Goal: Transaction & Acquisition: Purchase product/service

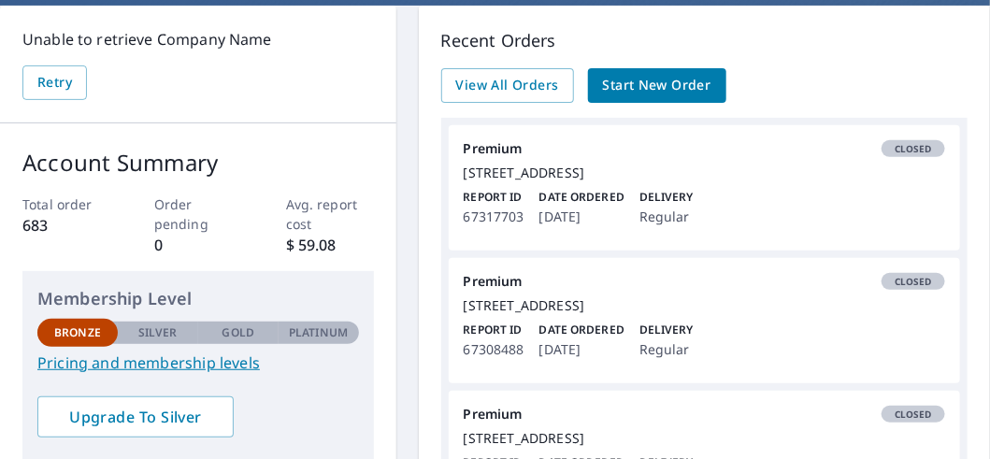
scroll to position [186, 0]
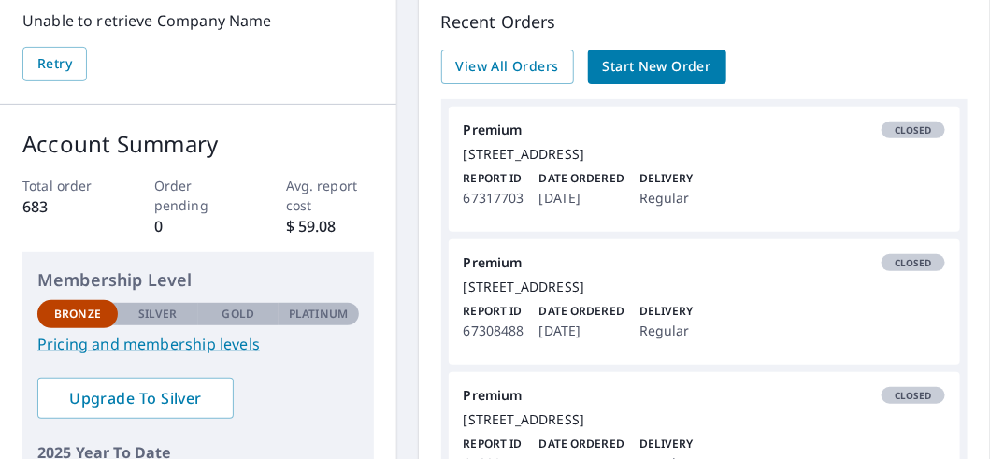
click at [501, 163] on div "[STREET_ADDRESS]" at bounding box center [705, 154] width 482 height 17
click at [499, 180] on link "Premium Closed [STREET_ADDRESS] Report ID 67317703 Date Ordered [DATE] Delivery…" at bounding box center [705, 169] width 512 height 125
click at [905, 128] on span "Closed" at bounding box center [914, 129] width 60 height 13
click at [504, 184] on link "Premium Closed [STREET_ADDRESS] Report ID 67317703 Date Ordered [DATE] Delivery…" at bounding box center [705, 169] width 512 height 125
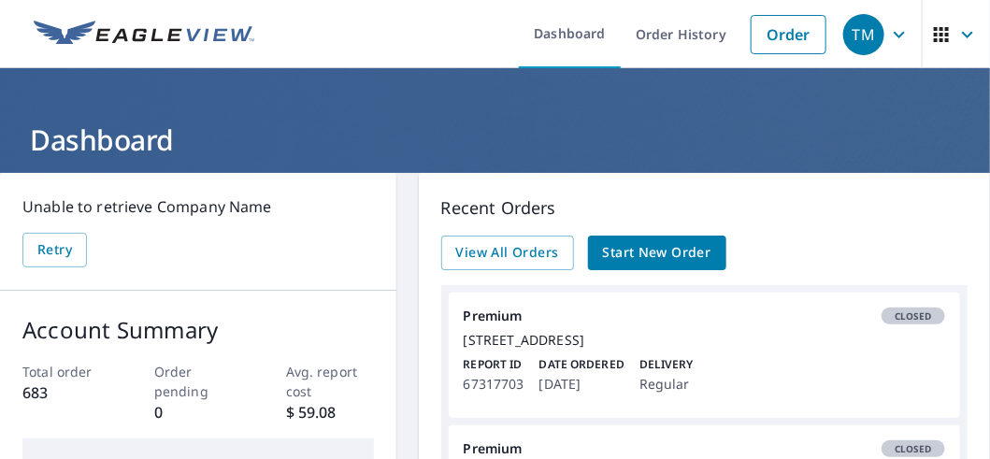
scroll to position [93, 0]
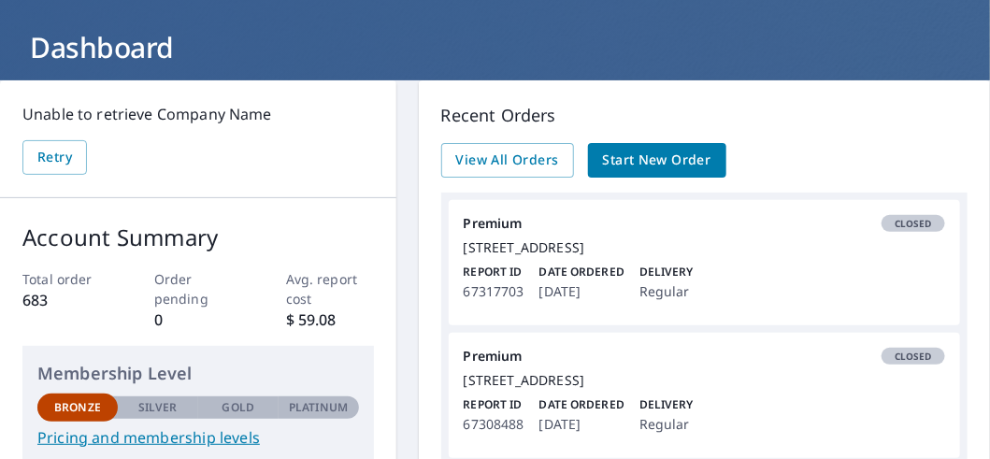
click at [483, 274] on link "Premium Closed [STREET_ADDRESS] Report ID 67317703 Date Ordered [DATE] Delivery…" at bounding box center [705, 262] width 512 height 125
drag, startPoint x: 482, startPoint y: 274, endPoint x: 685, endPoint y: 299, distance: 205.4
click at [685, 299] on div "Report ID 67317703 Date Ordered [DATE] Delivery Regular" at bounding box center [705, 283] width 482 height 39
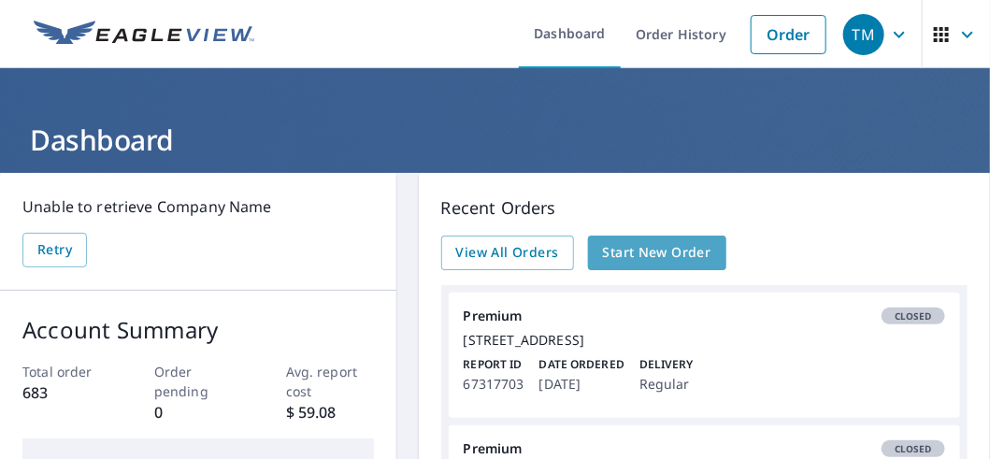
click at [630, 251] on span "Start New Order" at bounding box center [657, 252] width 108 height 23
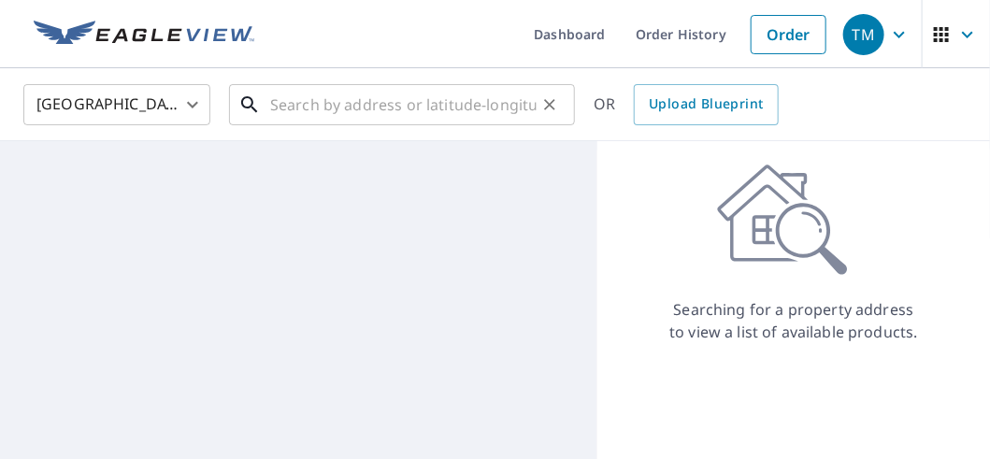
click at [275, 101] on input "text" at bounding box center [403, 105] width 267 height 52
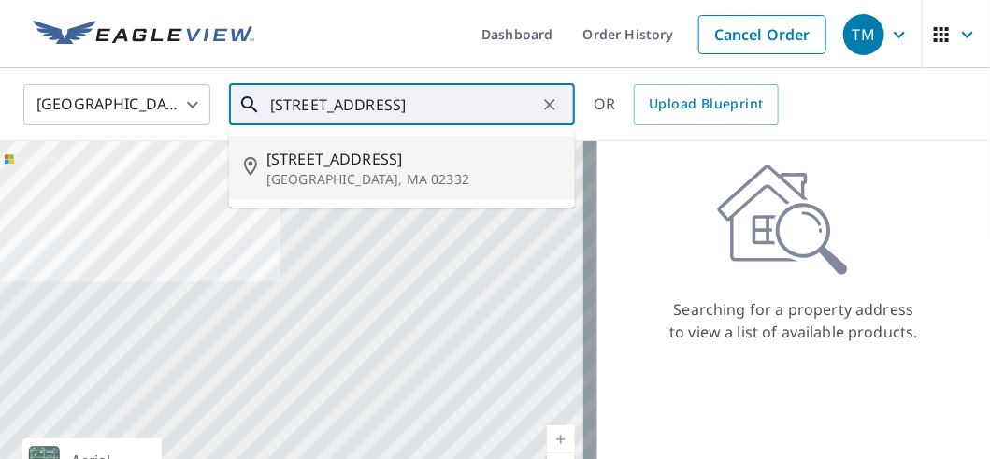
click at [304, 157] on span "[STREET_ADDRESS]" at bounding box center [414, 159] width 294 height 22
type input "[STREET_ADDRESS]"
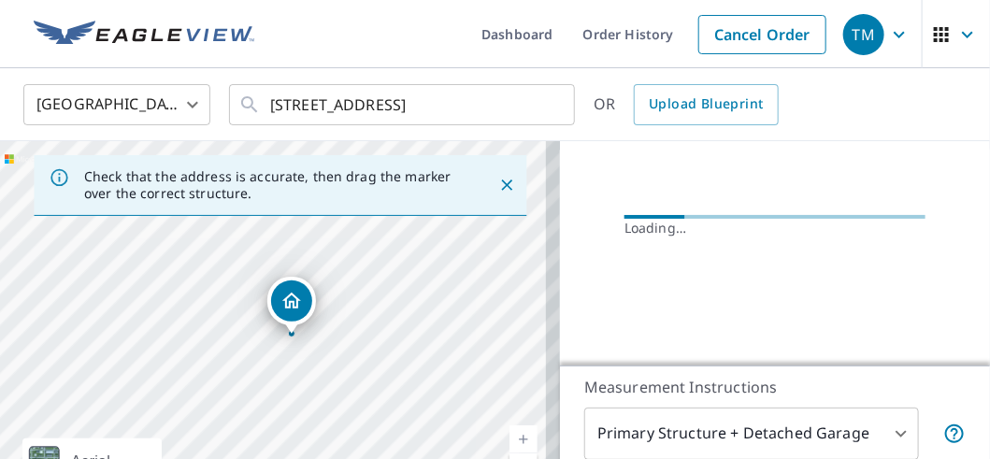
scroll to position [243, 0]
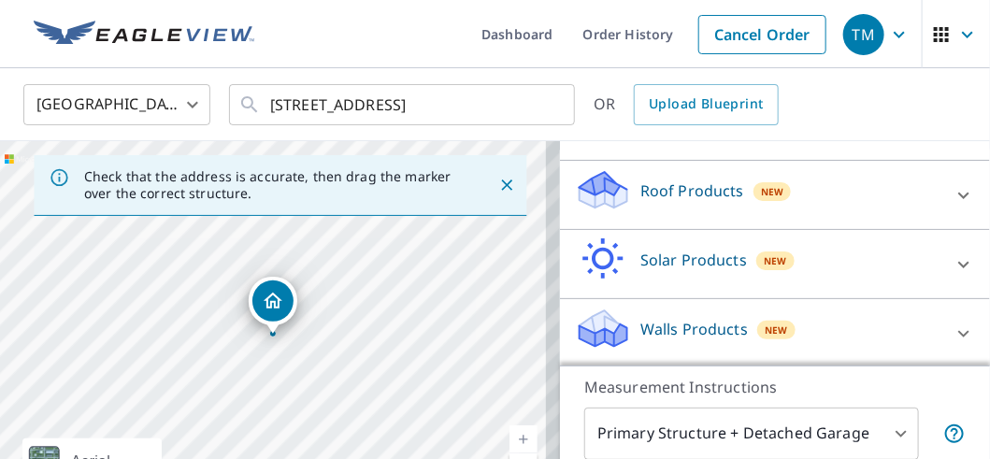
click at [959, 195] on icon at bounding box center [964, 195] width 11 height 7
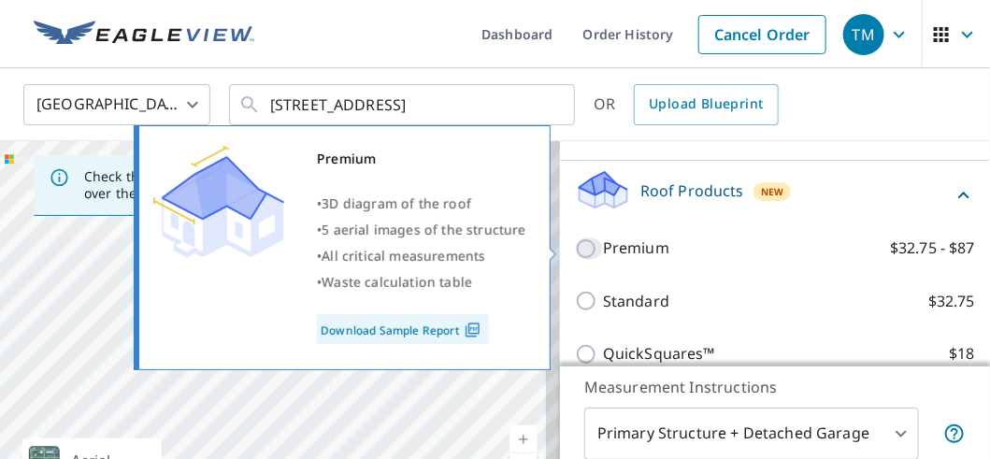
click at [575, 244] on input "Premium $32.75 - $87" at bounding box center [589, 249] width 28 height 22
checkbox input "true"
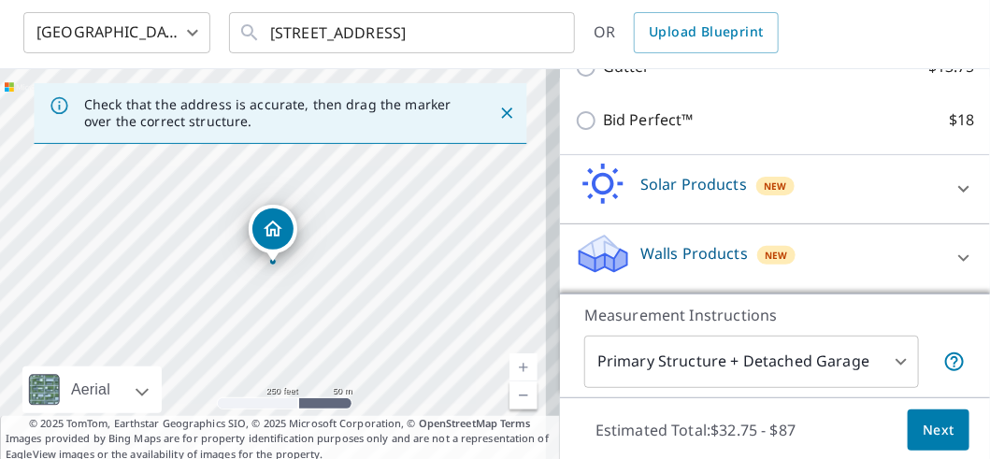
scroll to position [136, 0]
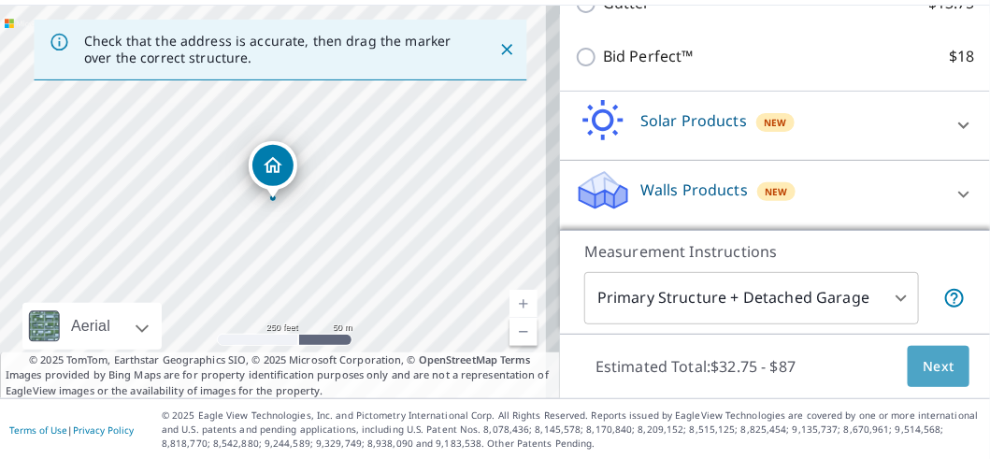
click at [930, 368] on span "Next" at bounding box center [939, 366] width 32 height 23
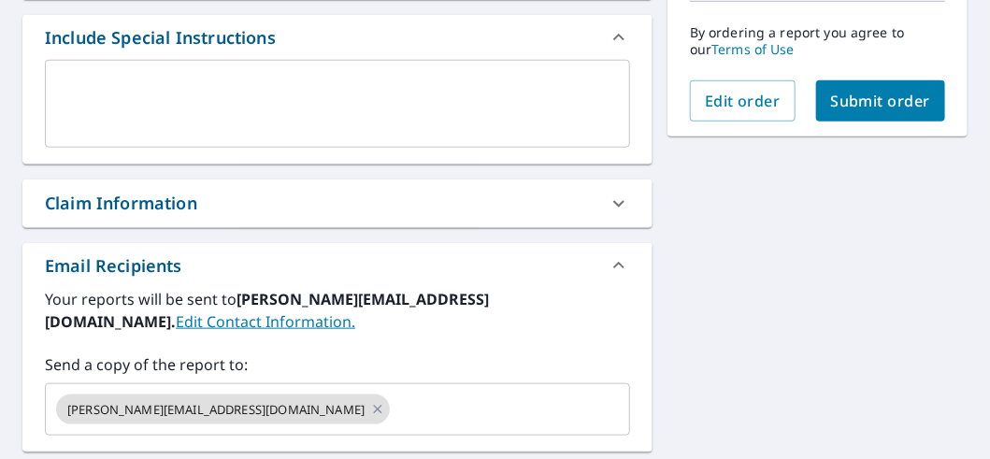
scroll to position [521, 0]
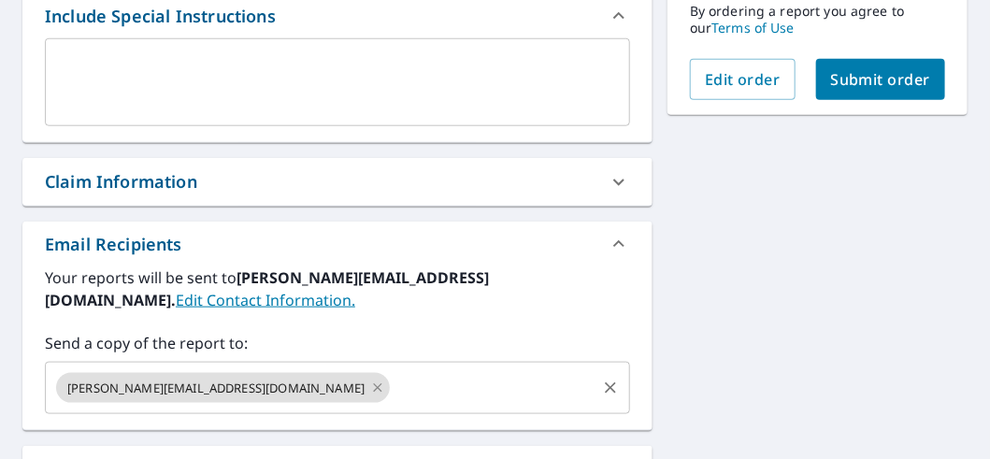
click at [370, 378] on icon at bounding box center [377, 388] width 15 height 21
checkbox input "true"
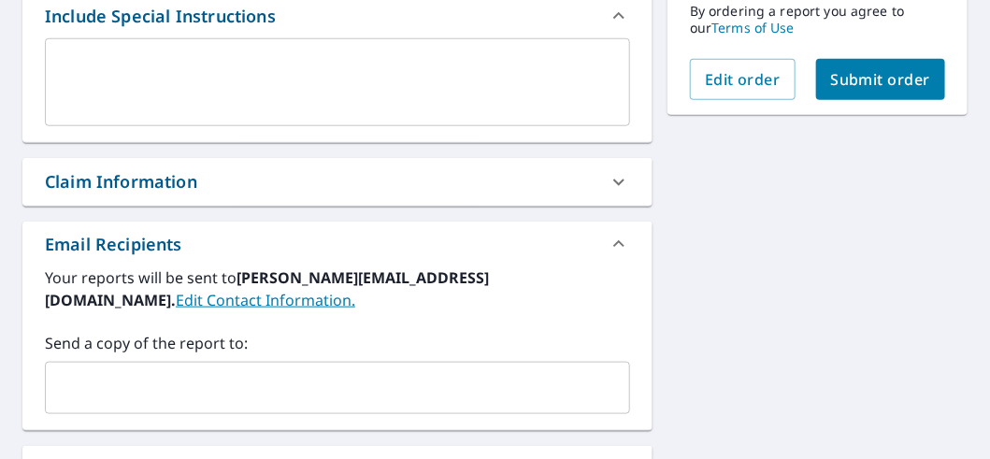
click at [167, 370] on input "text" at bounding box center [323, 388] width 541 height 36
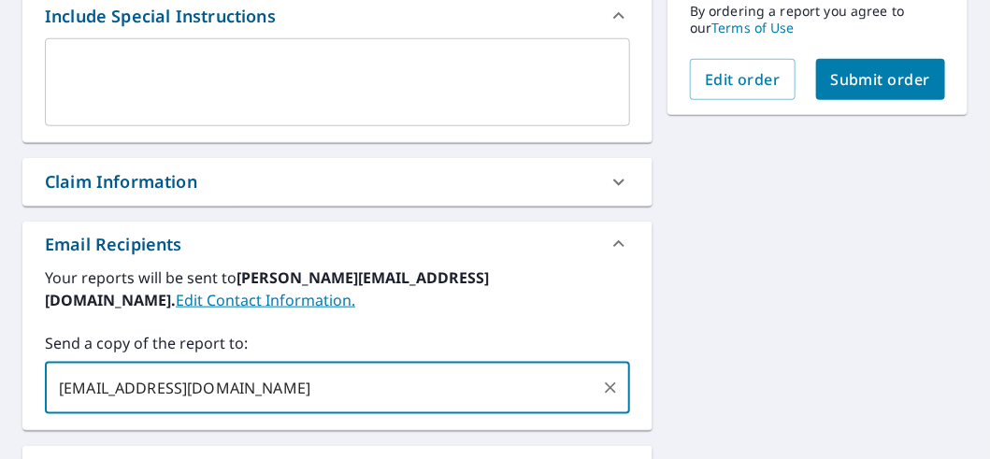
drag, startPoint x: 237, startPoint y: 360, endPoint x: 153, endPoint y: 360, distance: 83.2
click at [153, 370] on input "[EMAIL_ADDRESS][DOMAIN_NAME]" at bounding box center [323, 388] width 541 height 36
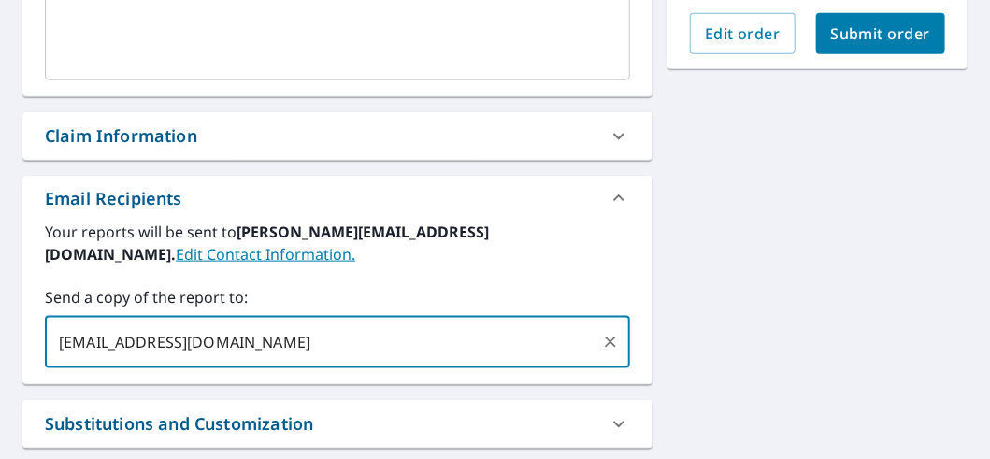
scroll to position [469, 0]
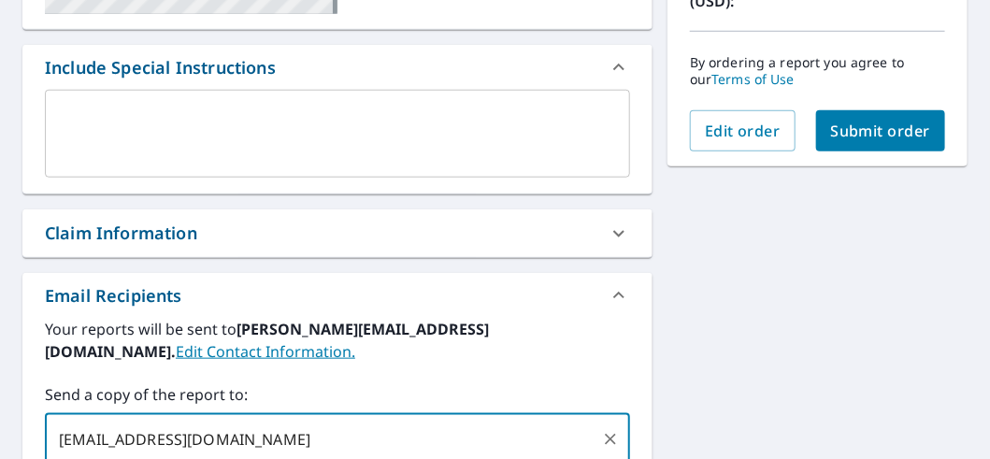
type input "[EMAIL_ADDRESS][DOMAIN_NAME]"
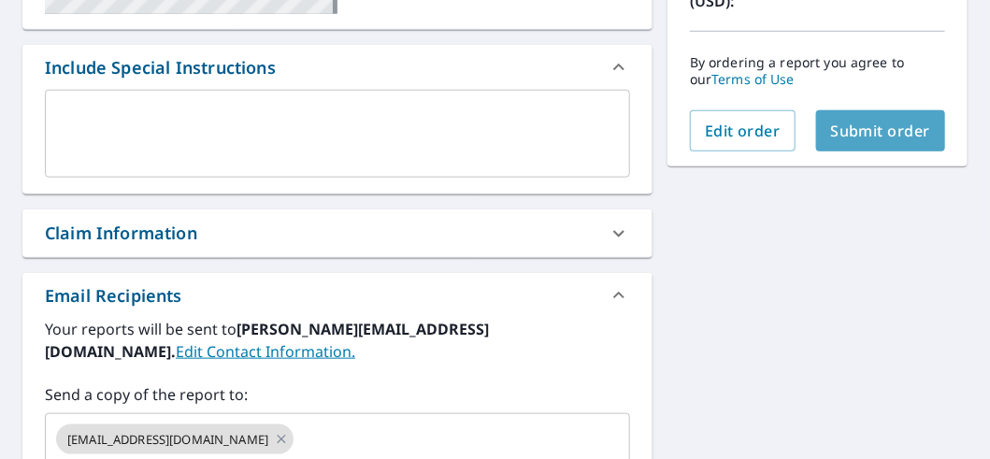
click at [868, 127] on span "Submit order" at bounding box center [881, 131] width 100 height 21
checkbox input "true"
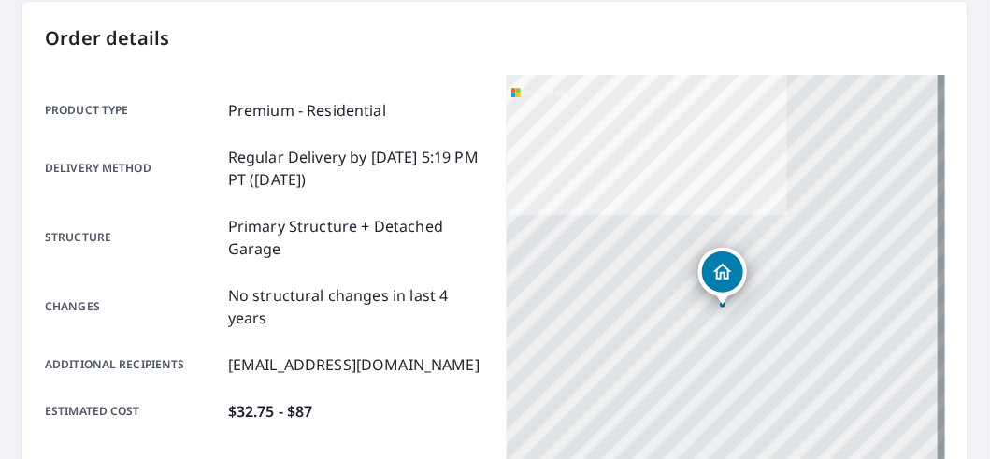
scroll to position [92, 0]
